Goal: Task Accomplishment & Management: Use online tool/utility

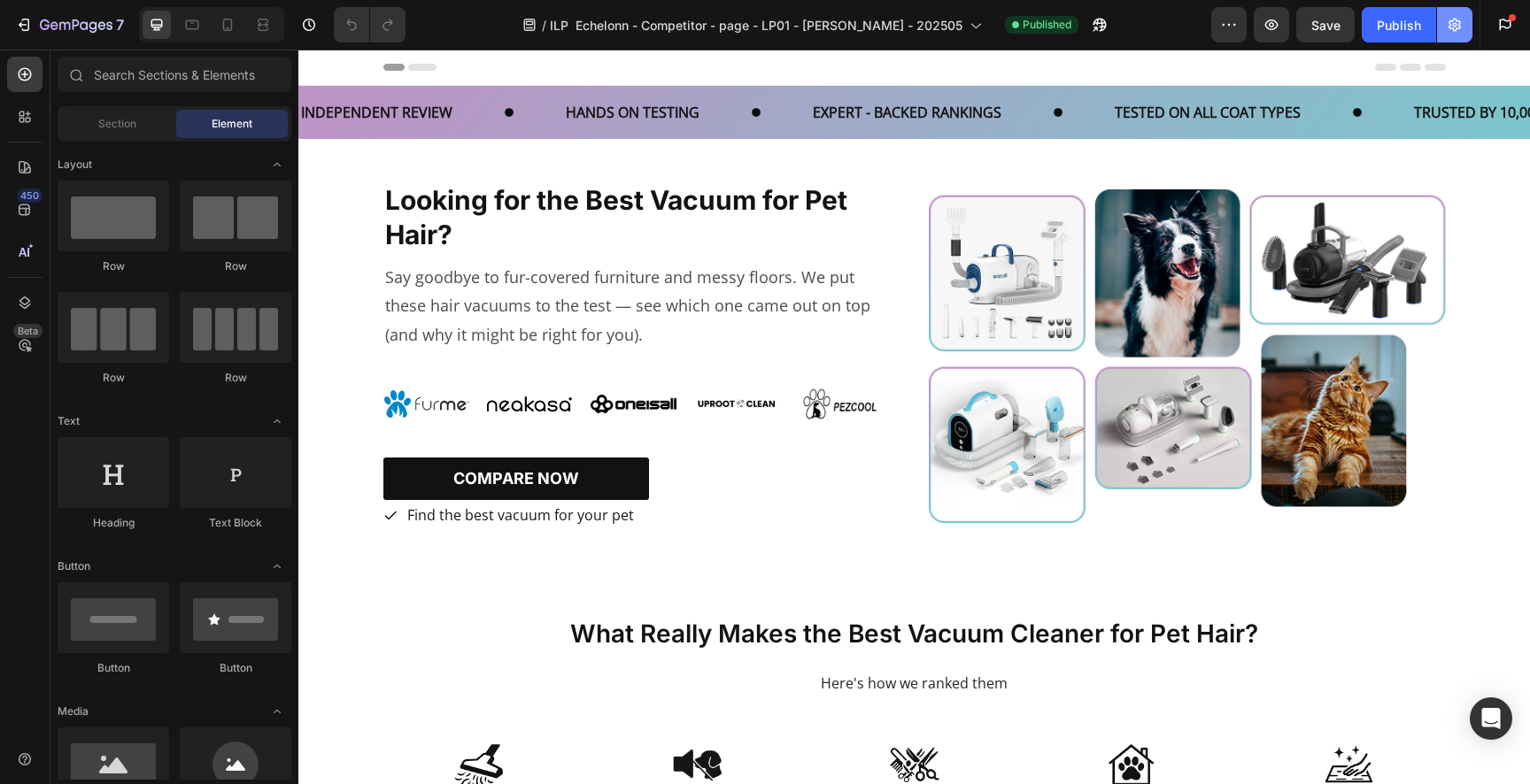
click at [1458, 30] on icon "button" at bounding box center [1455, 24] width 18 height 18
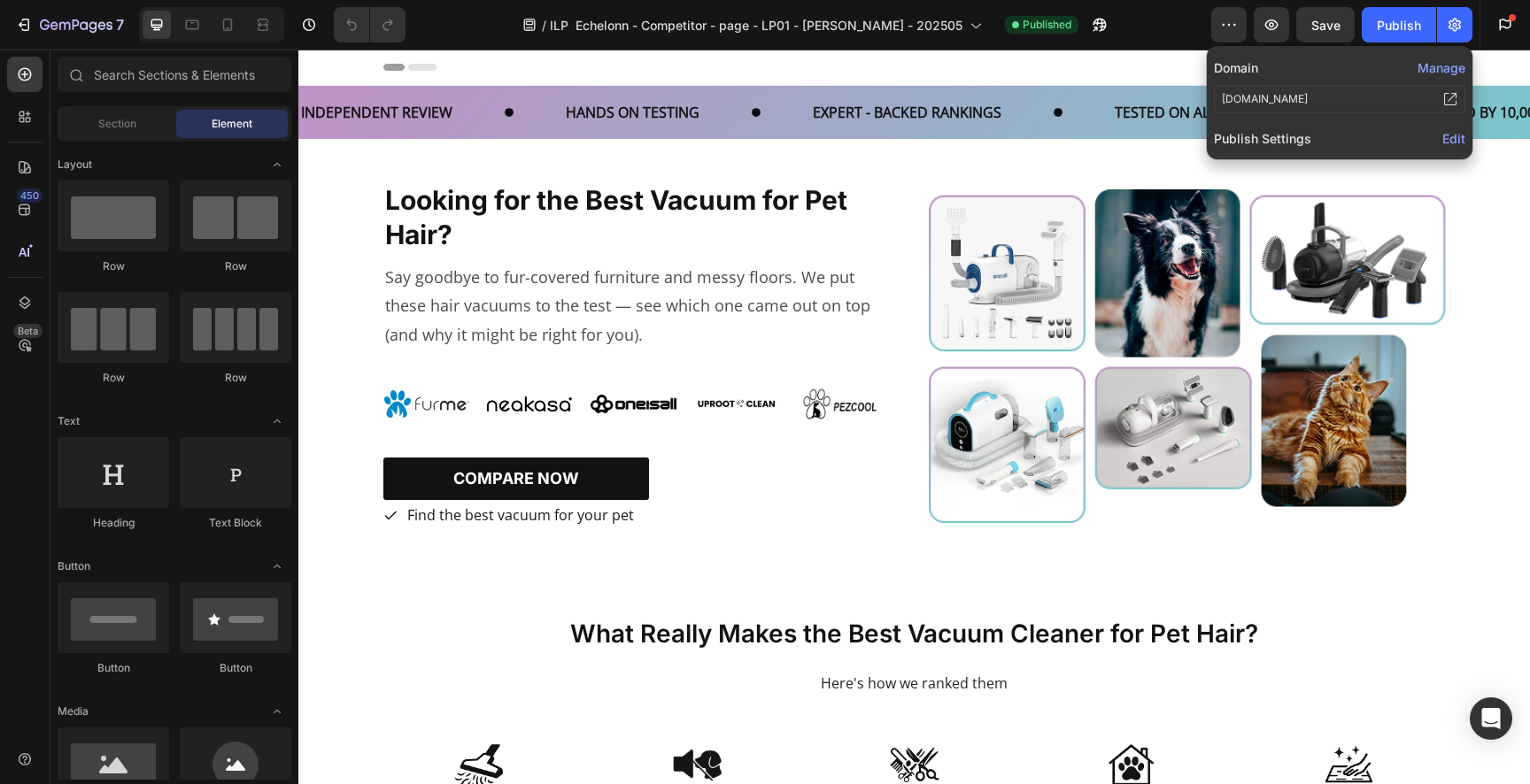
click at [1455, 137] on span "Edit" at bounding box center [1454, 138] width 23 height 15
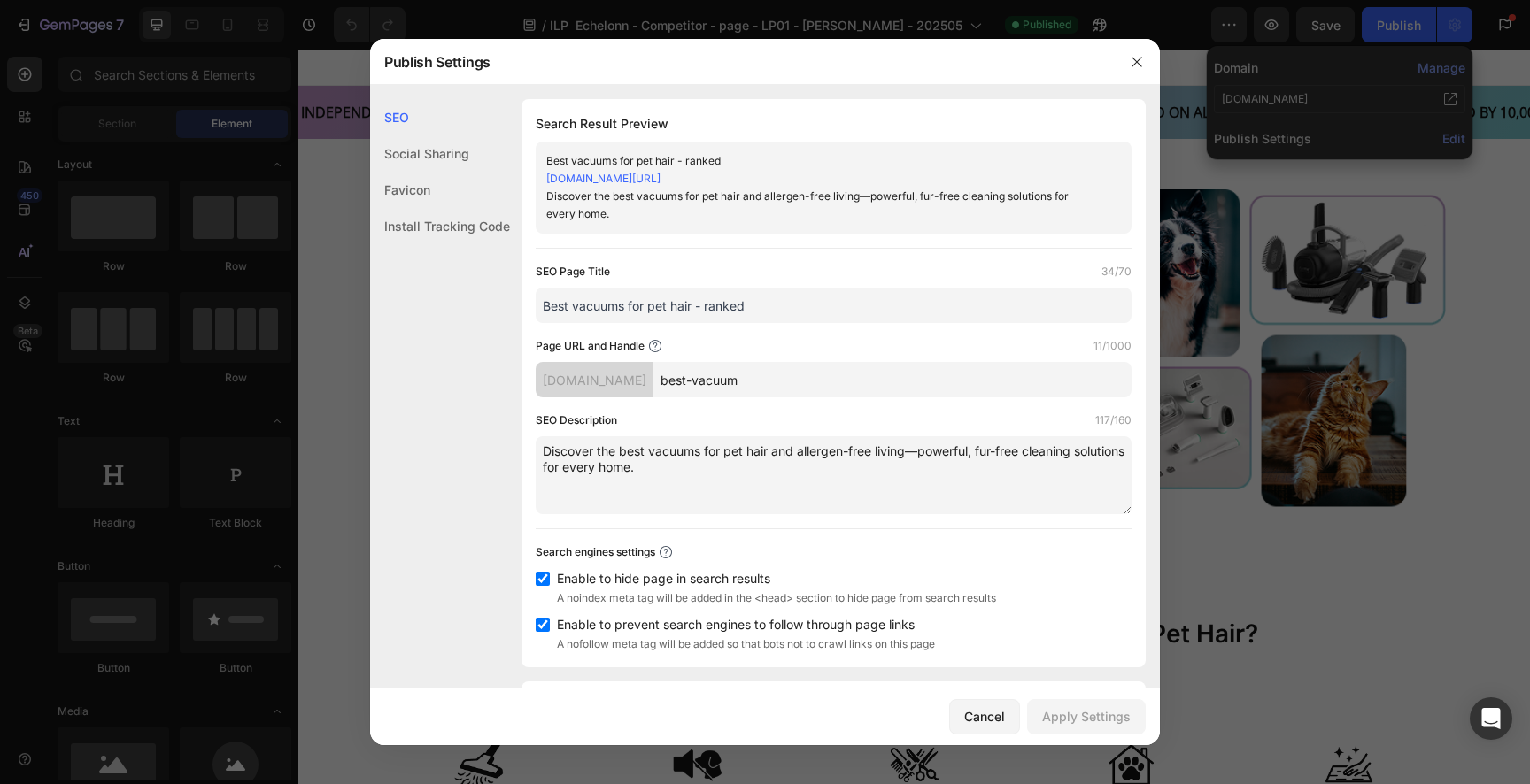
click at [463, 221] on div "Install Tracking Code" at bounding box center [440, 225] width 140 height 36
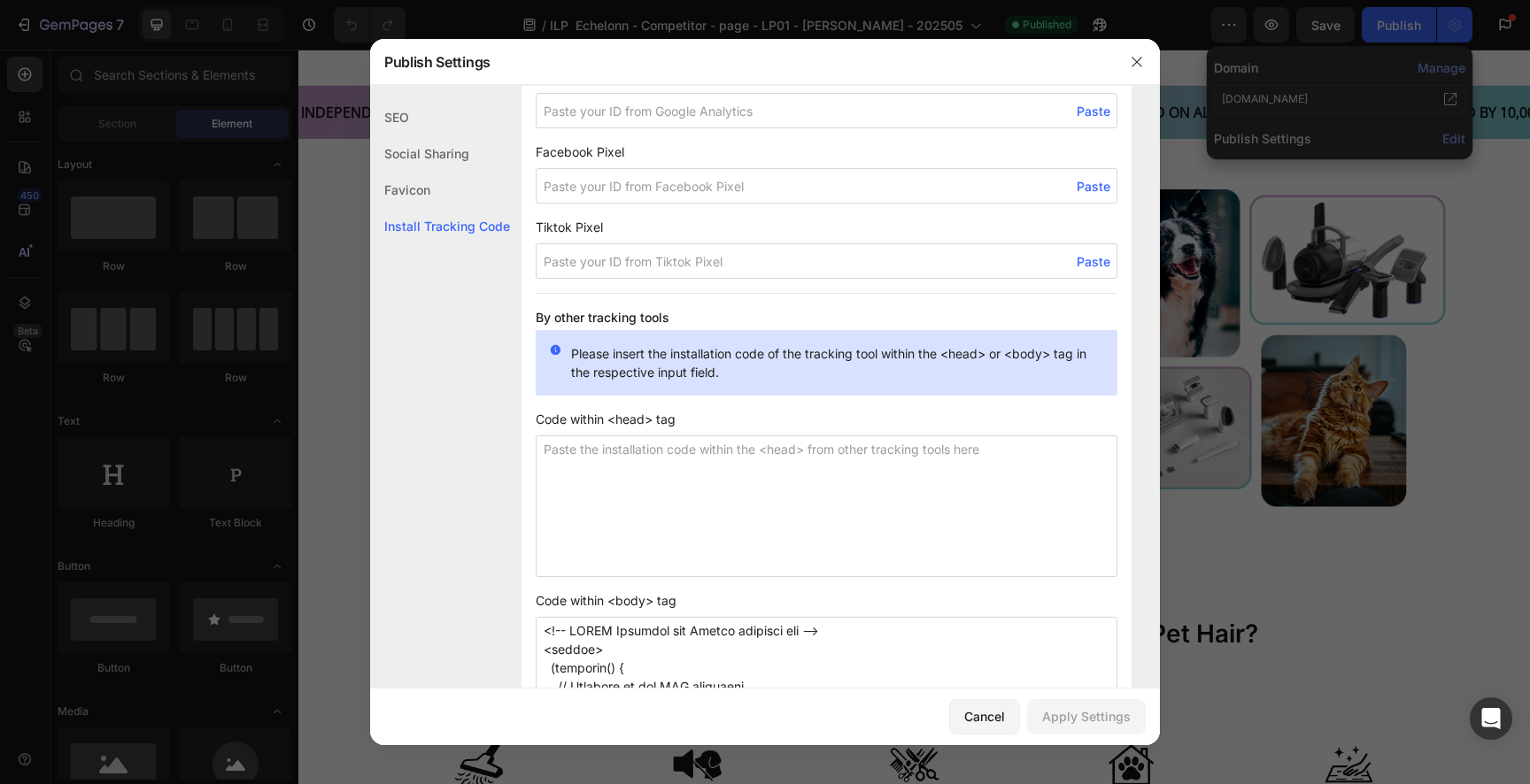
scroll to position [1339, 0]
drag, startPoint x: 556, startPoint y: 424, endPoint x: 704, endPoint y: 423, distance: 148.0
click at [704, 423] on span "Code within <head> tag" at bounding box center [826, 418] width 581 height 19
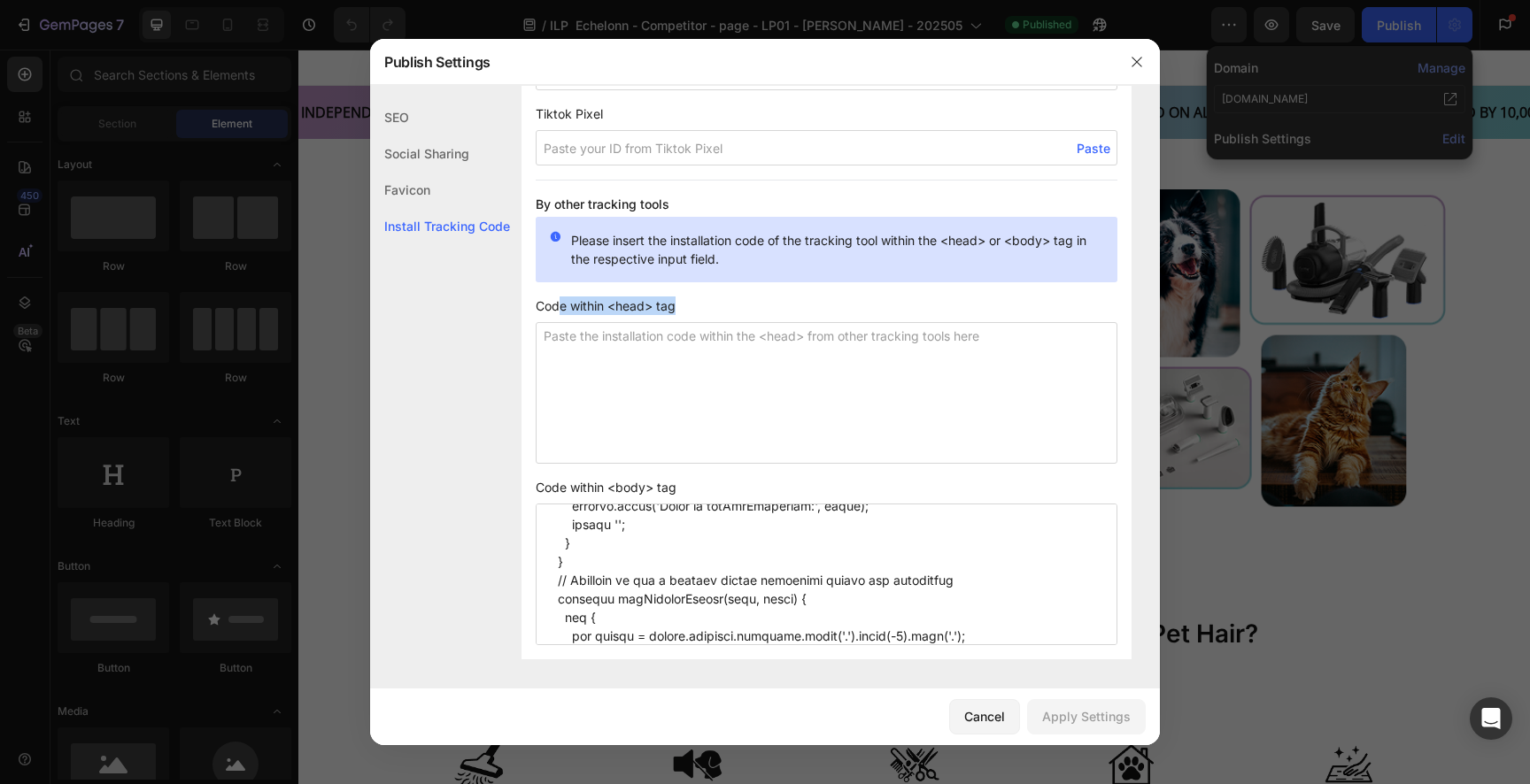
scroll to position [0, 0]
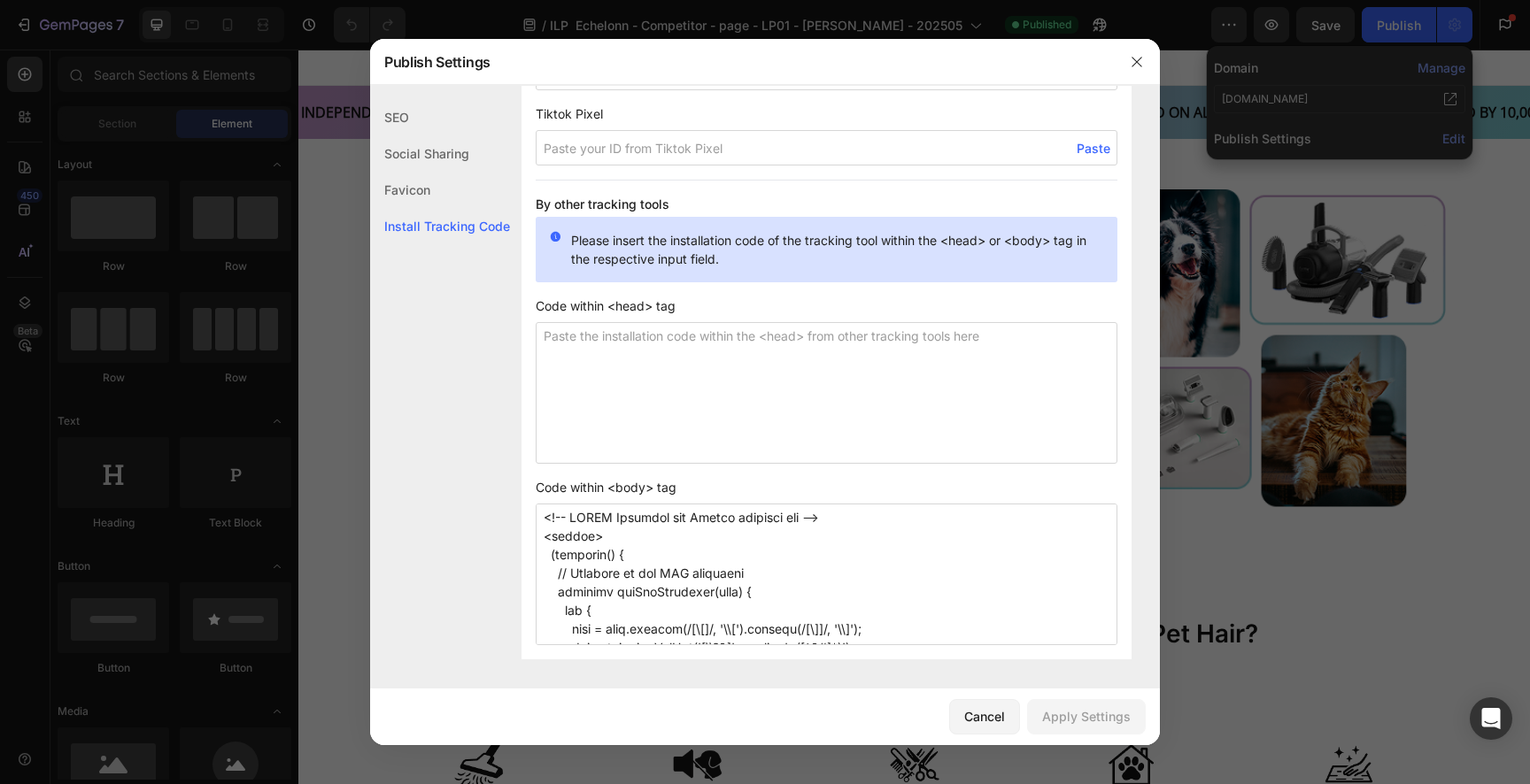
click at [644, 405] on textarea at bounding box center [826, 393] width 581 height 142
paste textarea "<!-- Google Tag Manager --> <script>(function(w,d,s,l,i){w[l]=w[l]||[];w[l].pus…"
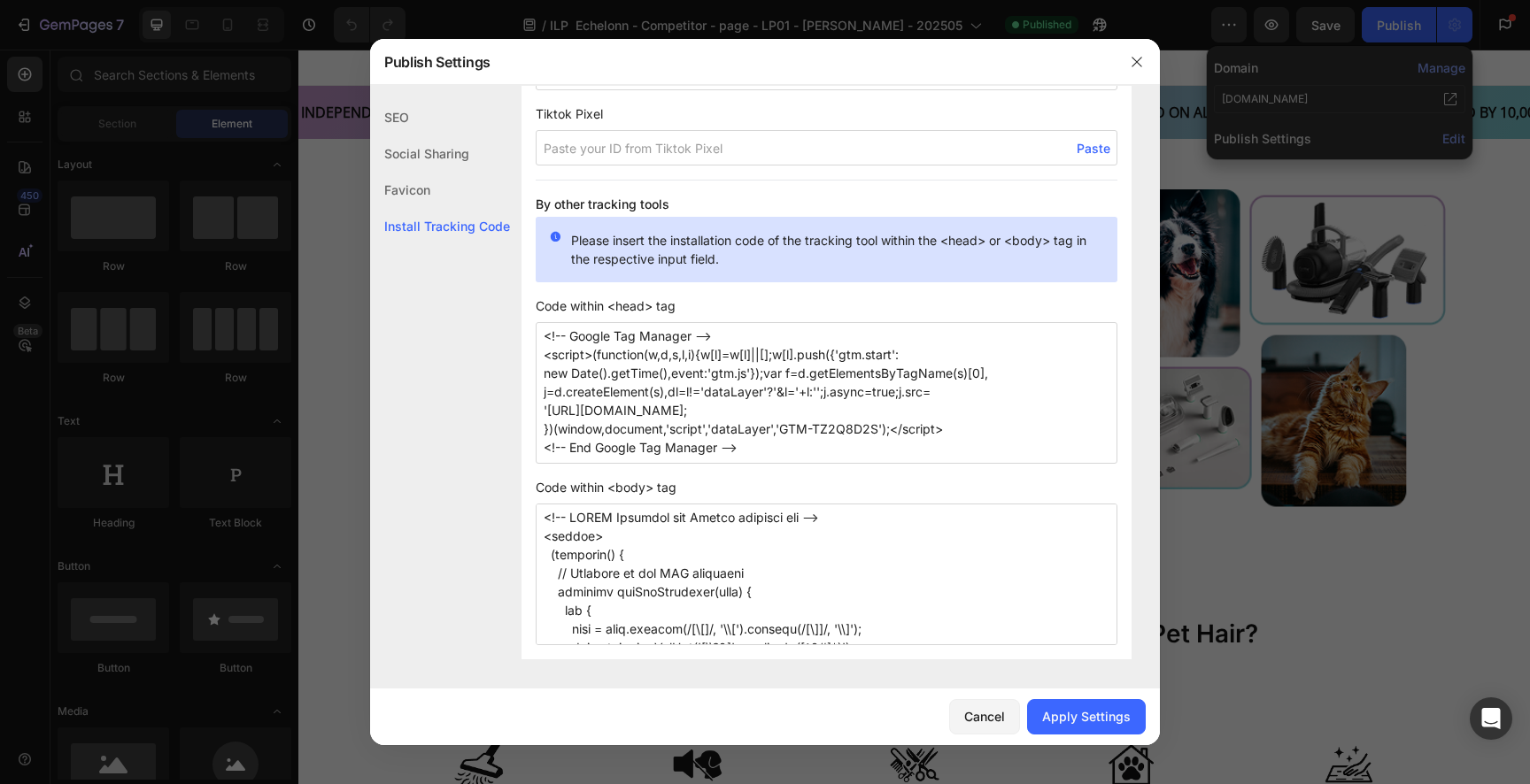
type textarea "<!-- Google Tag Manager --> <script>(function(w,d,s,l,i){w[l]=w[l]||[];w[l].pus…"
click at [542, 518] on textarea at bounding box center [826, 574] width 581 height 142
paste textarea "<!-- Google Tag Manager (noscript) --> <noscript><iframe src="[URL][DOMAIN_NAME…"
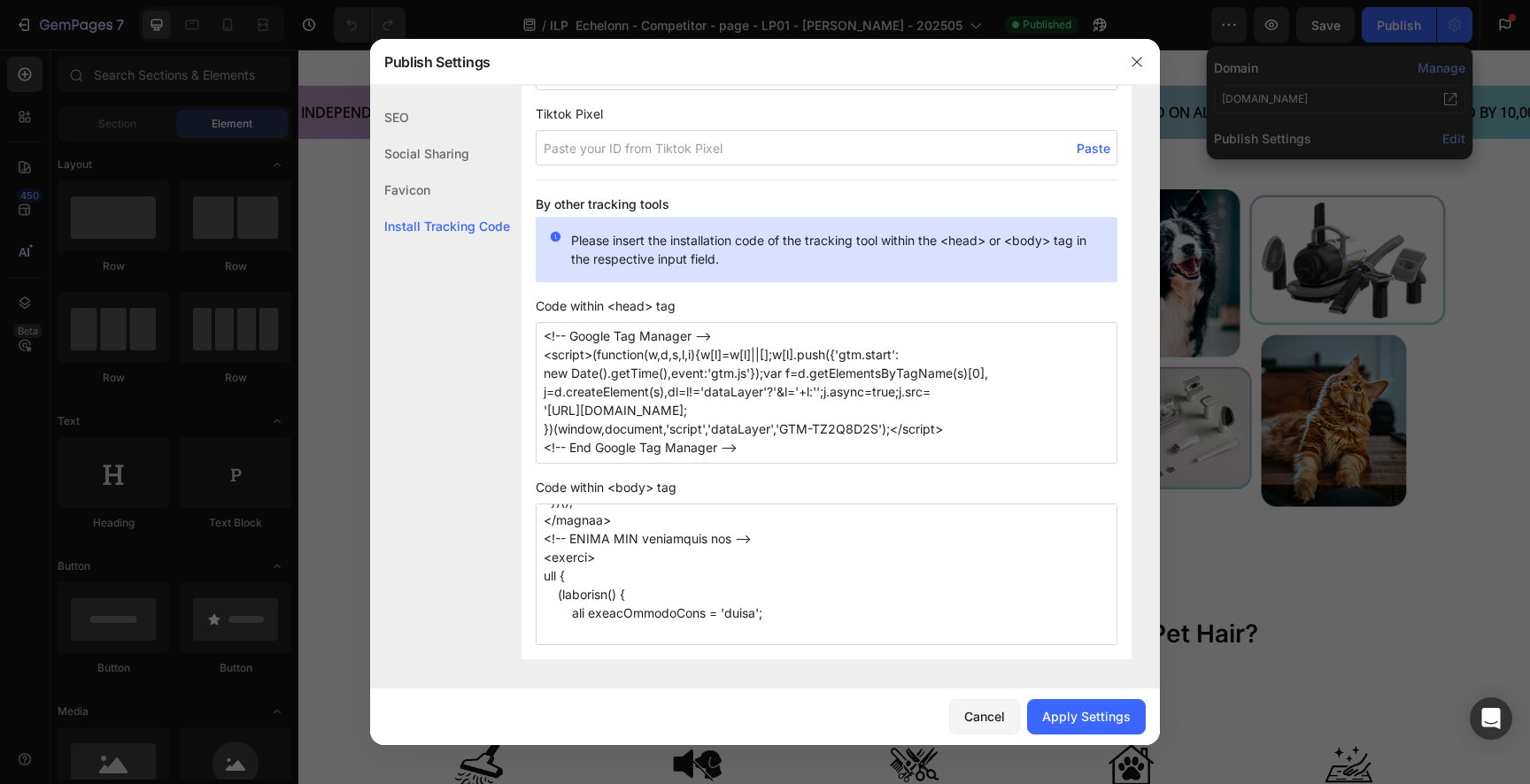
scroll to position [727, 0]
type textarea "<!-- Google Tag Manager (noscript) --> <noscript><iframe src="[URL][DOMAIN_NAME…"
click at [1083, 711] on div "Apply Settings" at bounding box center [1087, 716] width 89 height 19
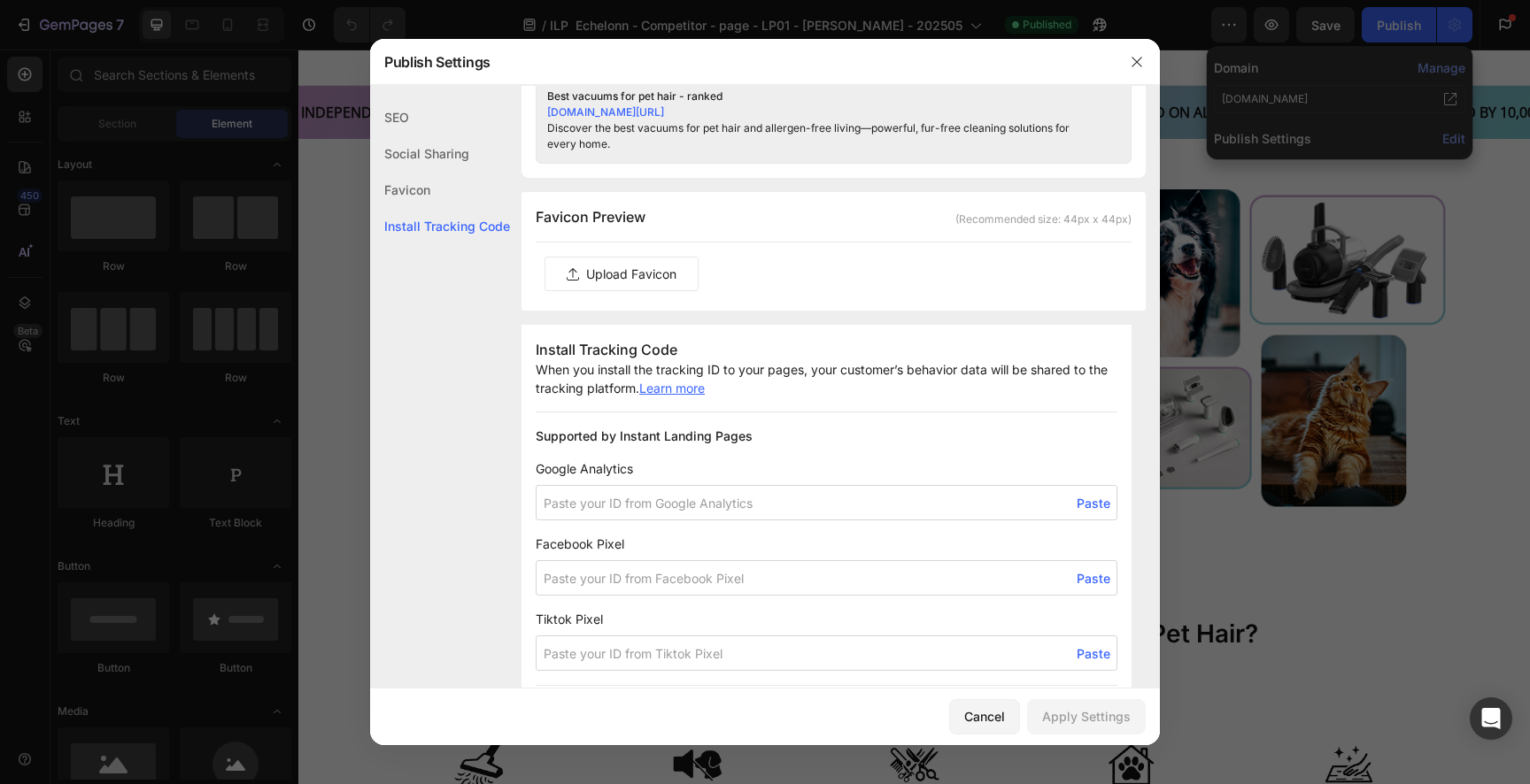
scroll to position [752, 0]
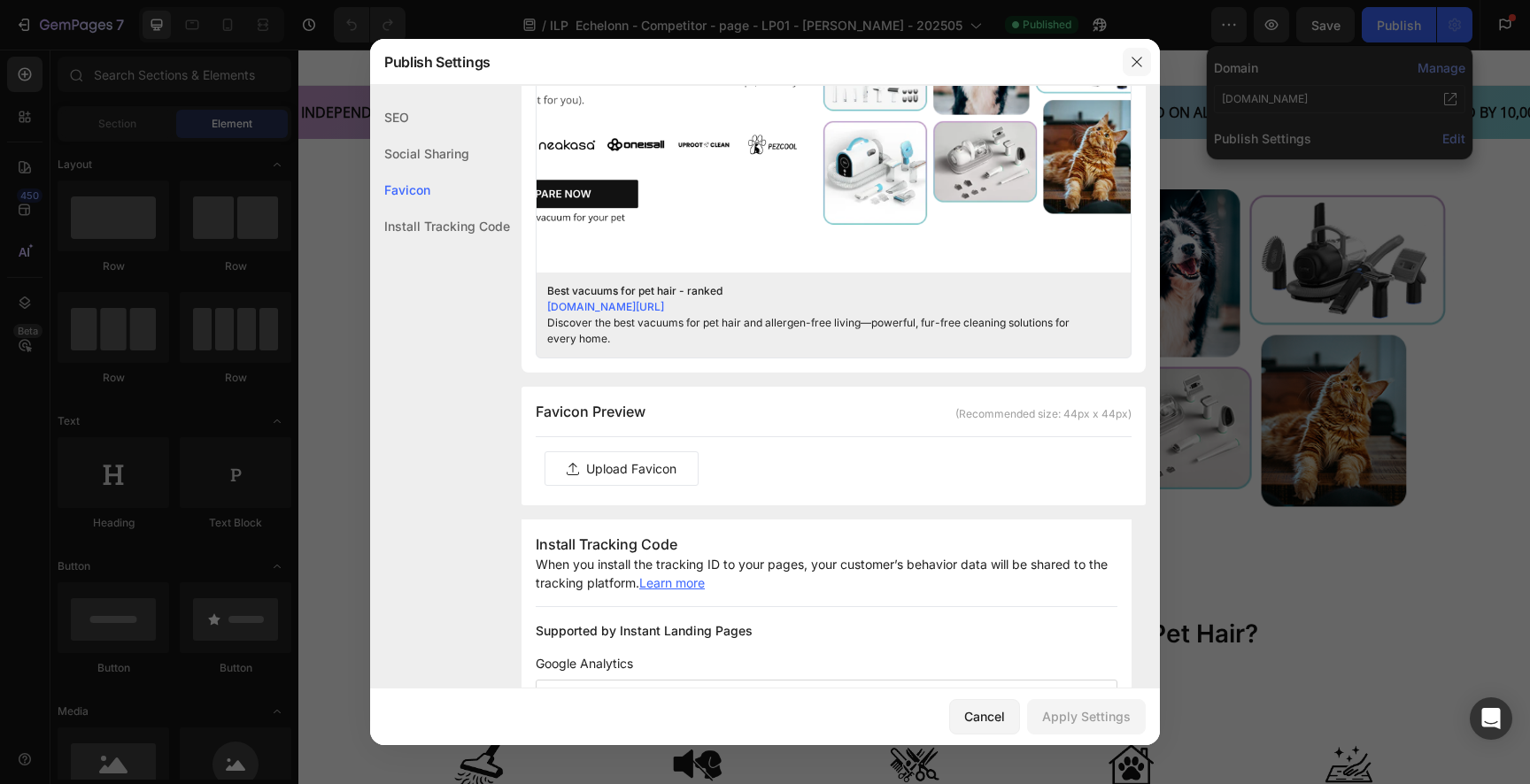
click at [1137, 55] on icon "button" at bounding box center [1137, 61] width 14 height 14
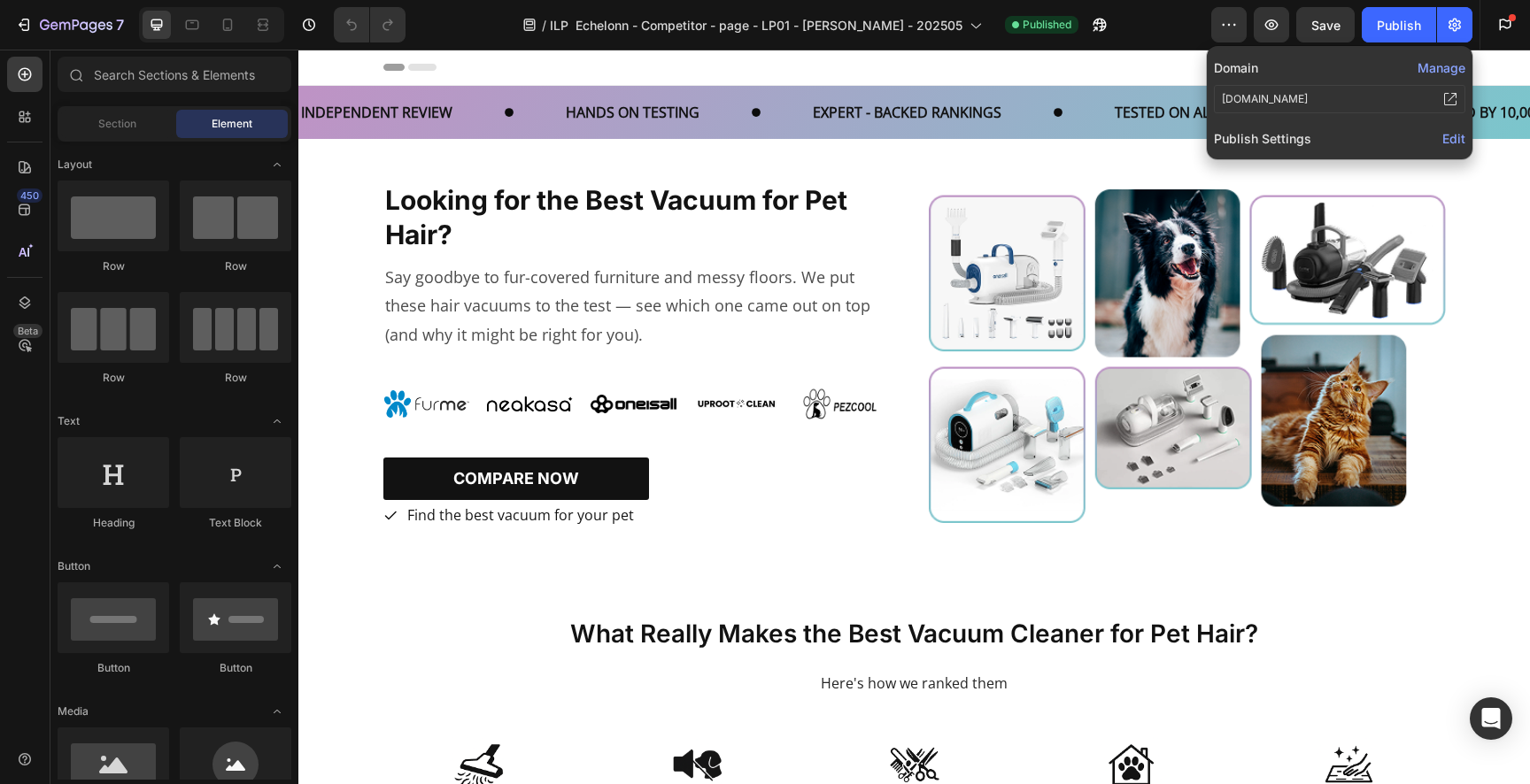
click at [1447, 133] on span "Edit" at bounding box center [1454, 138] width 23 height 15
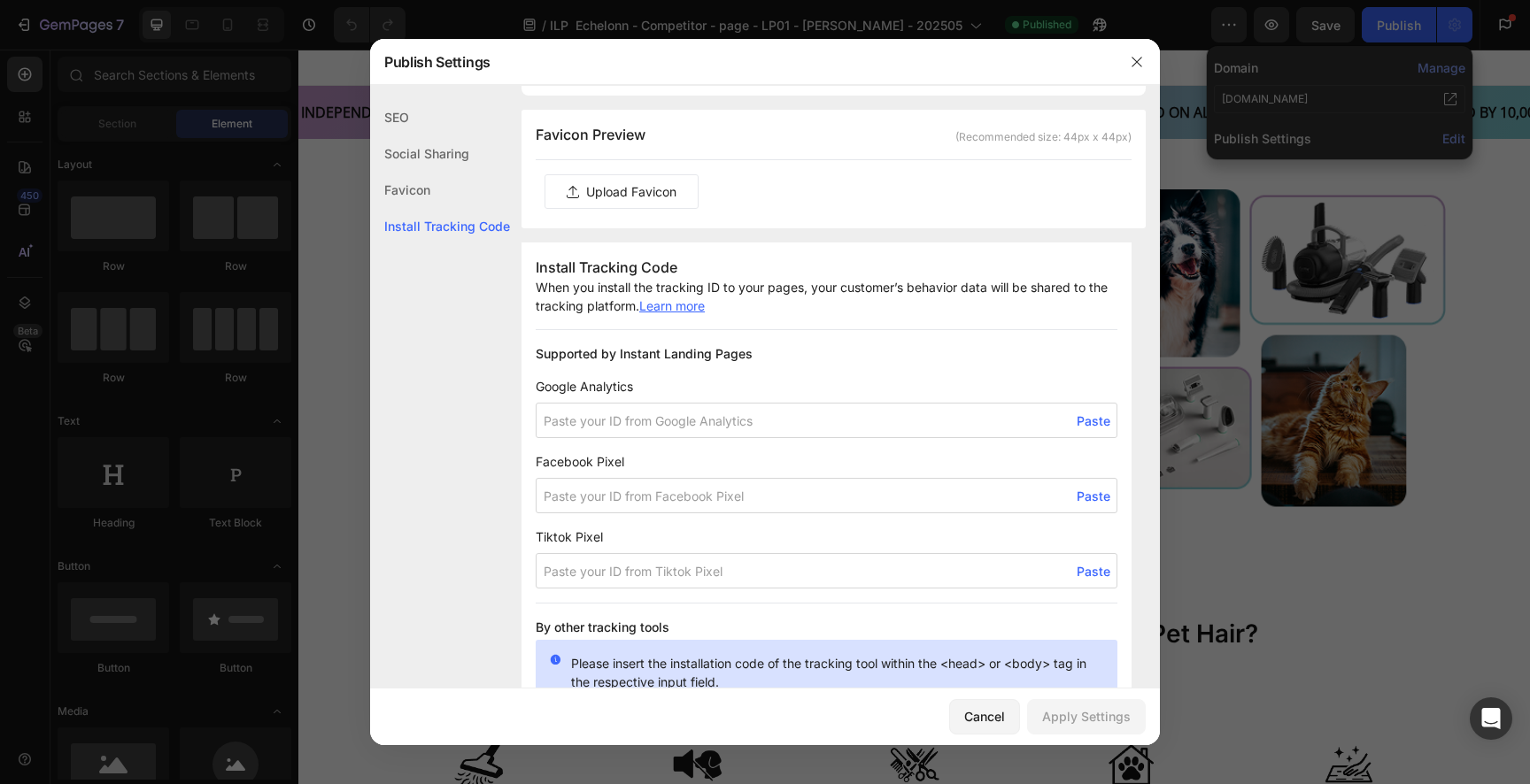
scroll to position [1252, 0]
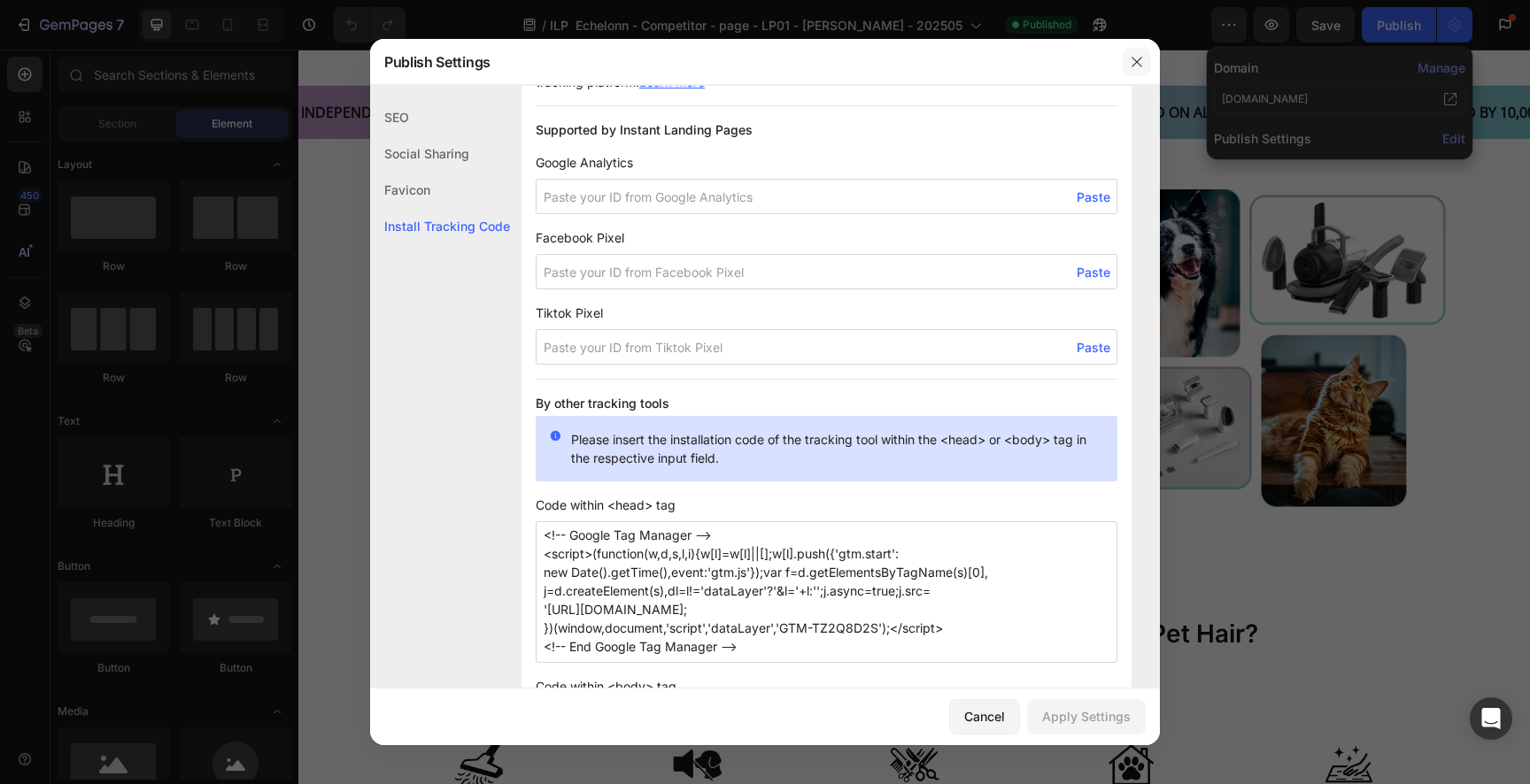
click at [1137, 69] on button "button" at bounding box center [1137, 62] width 29 height 29
